Goal: Find contact information: Find contact information

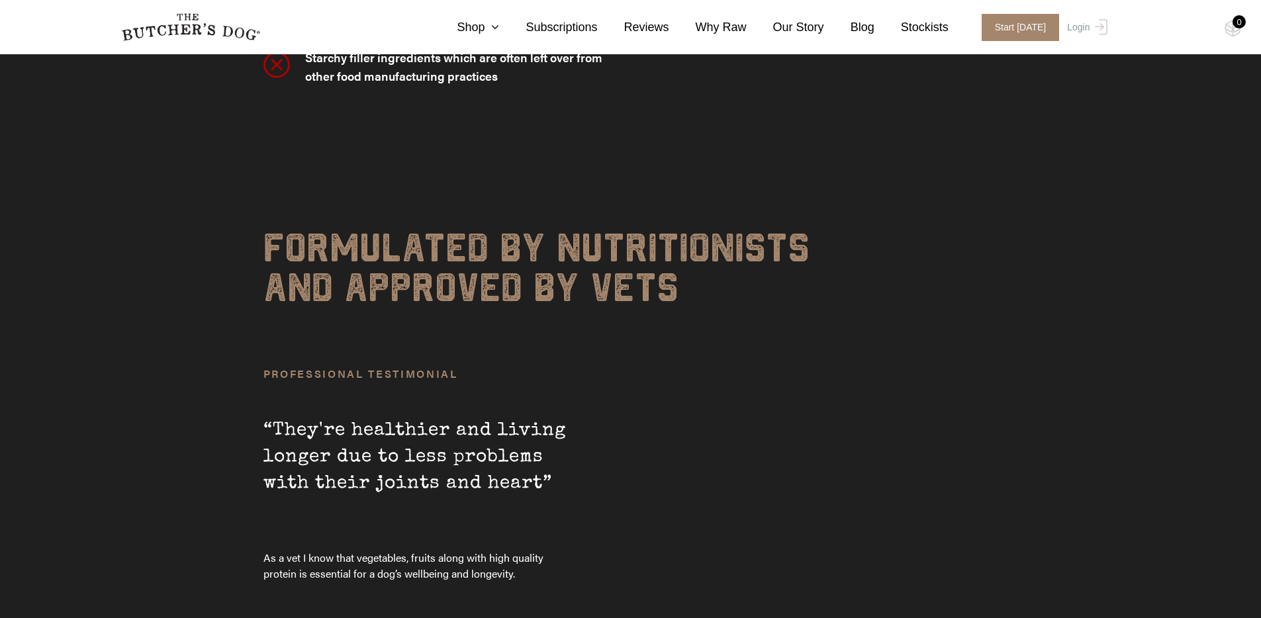
scroll to position [4528, 0]
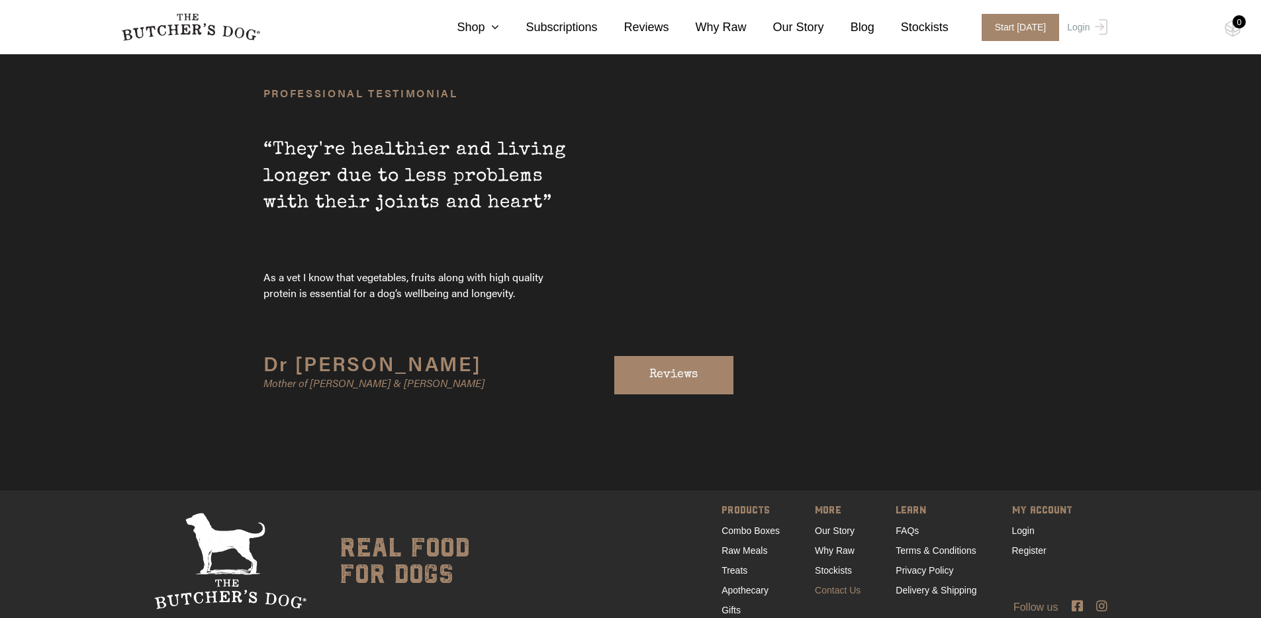
click at [837, 585] on link "Contact Us" at bounding box center [838, 590] width 46 height 11
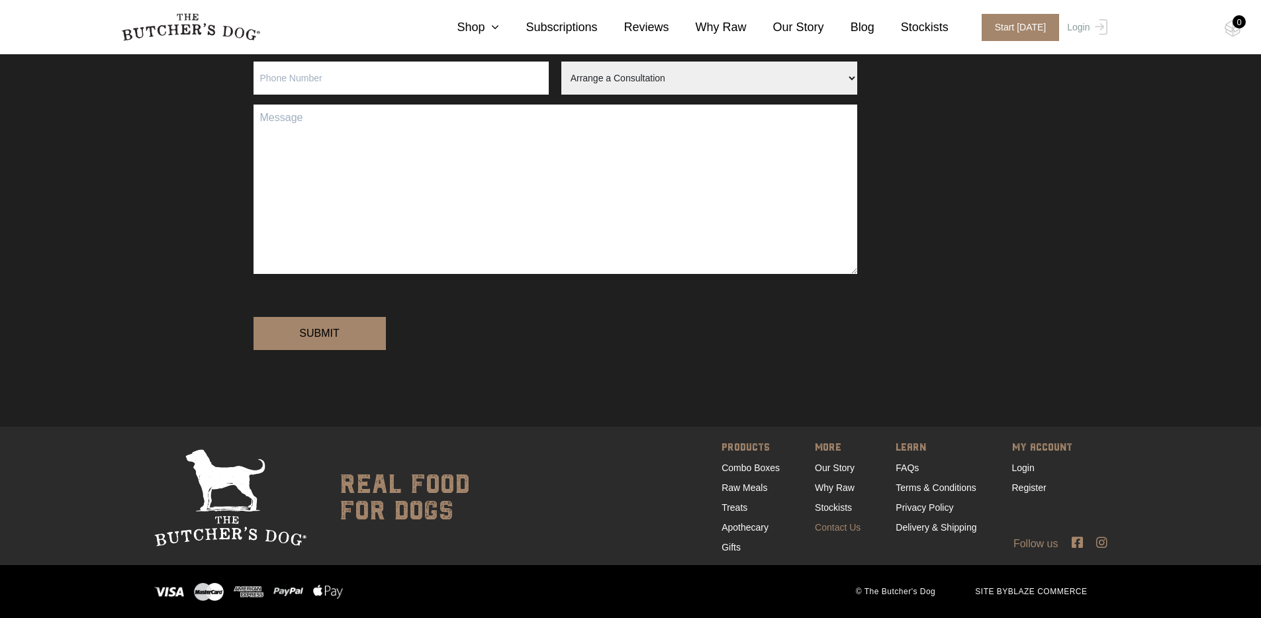
click at [852, 530] on link "Contact Us" at bounding box center [838, 527] width 46 height 11
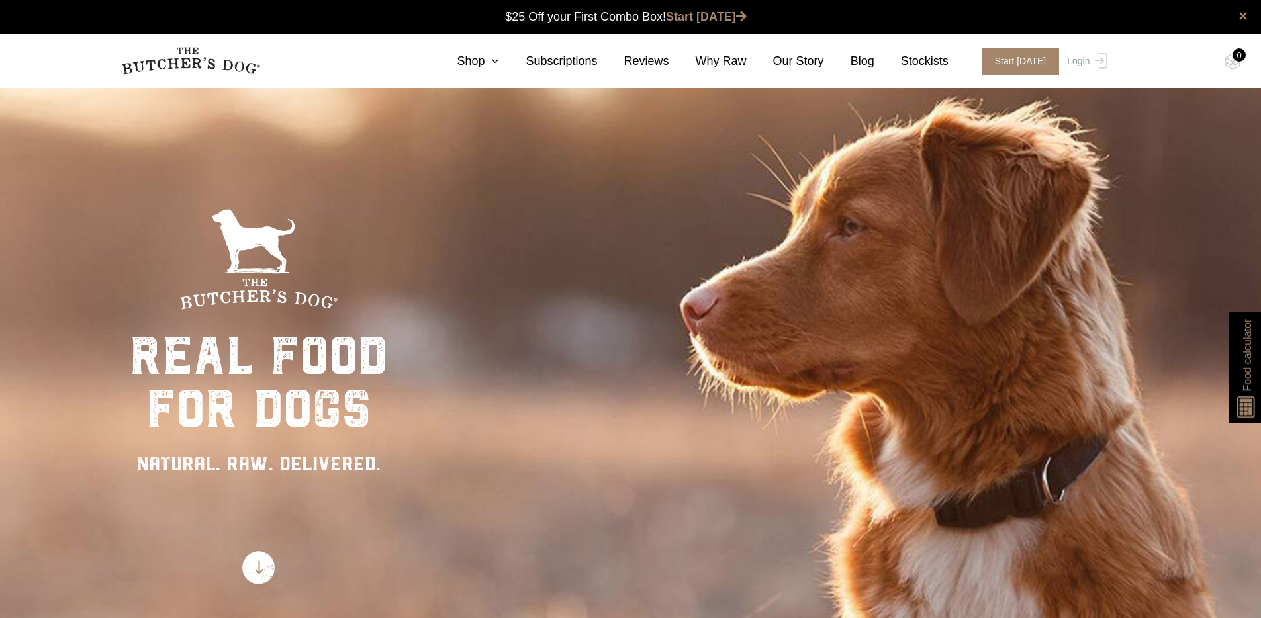
click at [206, 83] on nav "0 Shop Combo Boxes Treats" at bounding box center [630, 61] width 1059 height 54
click at [206, 77] on link at bounding box center [190, 61] width 139 height 34
